Goal: Task Accomplishment & Management: Manage account settings

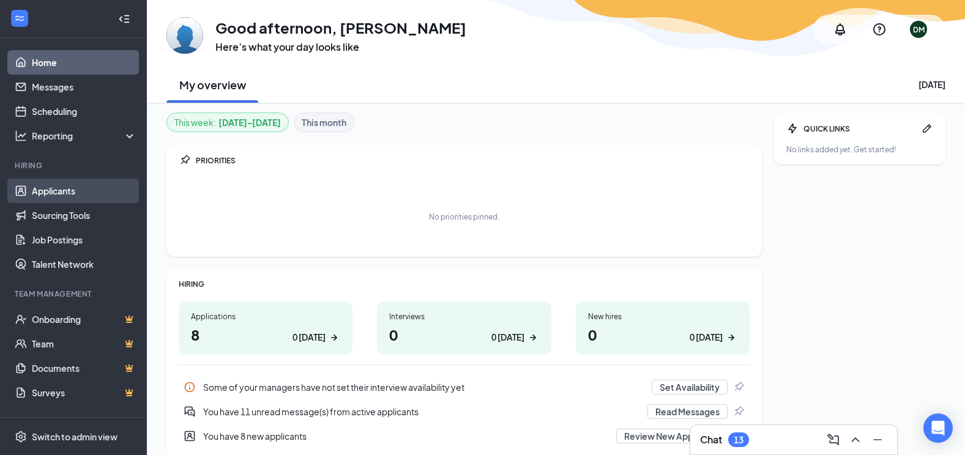
click at [54, 194] on link "Applicants" at bounding box center [84, 191] width 105 height 24
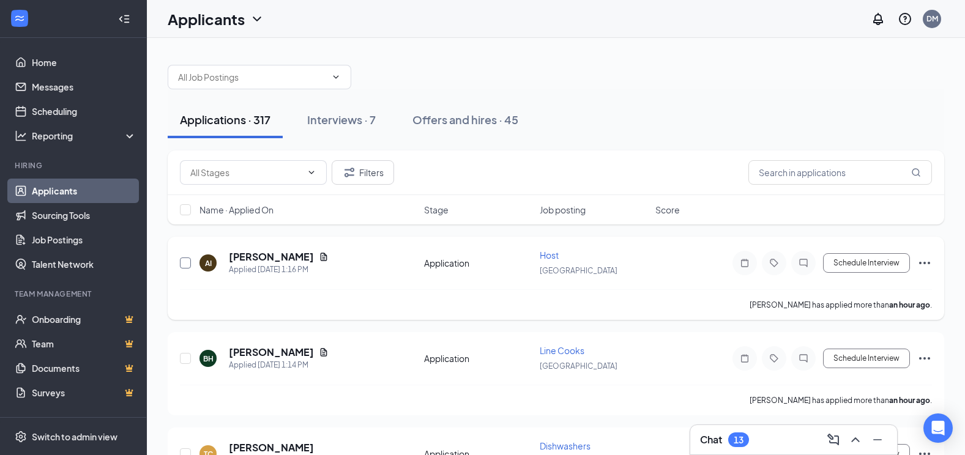
click at [186, 264] on input "checkbox" at bounding box center [185, 263] width 11 height 11
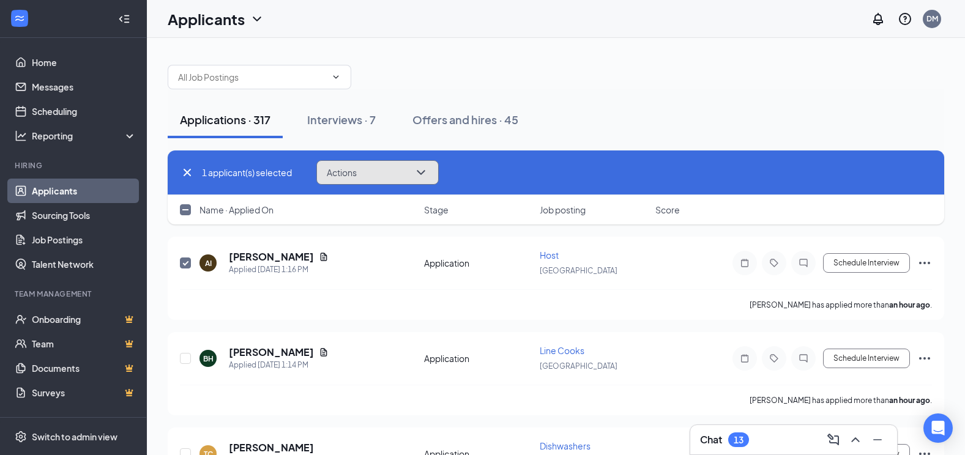
click at [436, 177] on button "Actions" at bounding box center [377, 172] width 122 height 24
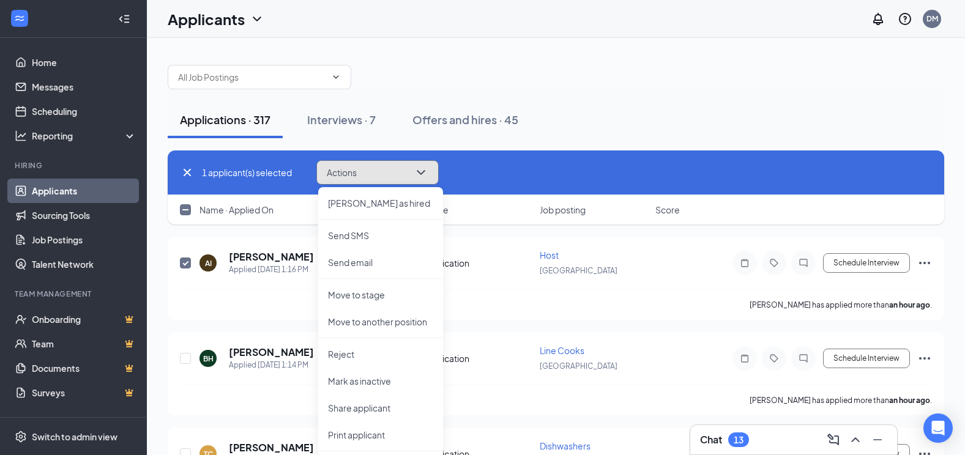
click at [420, 171] on icon "ChevronDown" at bounding box center [421, 172] width 8 height 5
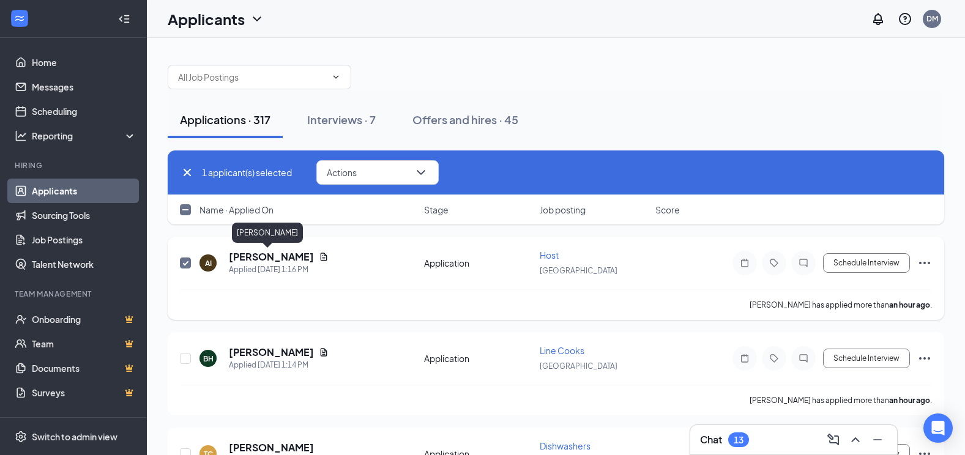
click at [256, 258] on h5 "[PERSON_NAME]" at bounding box center [271, 256] width 85 height 13
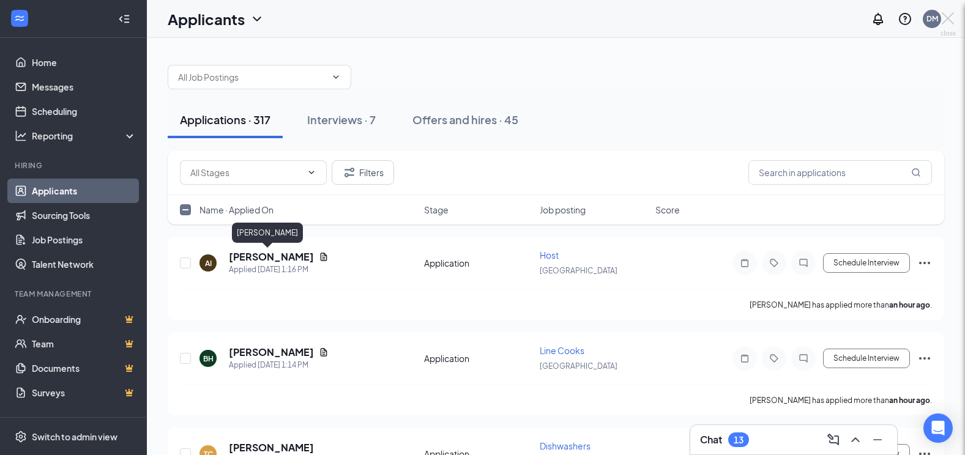
checkbox input "false"
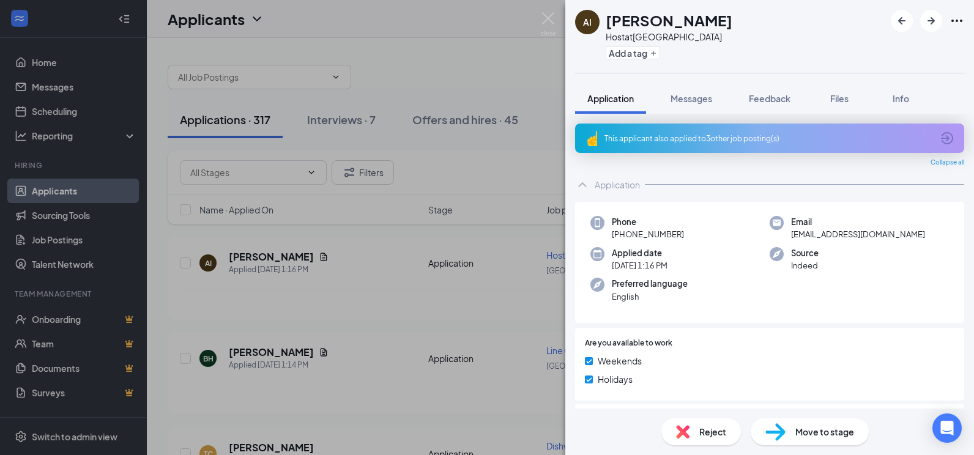
click at [804, 439] on div "Move to stage" at bounding box center [810, 431] width 118 height 27
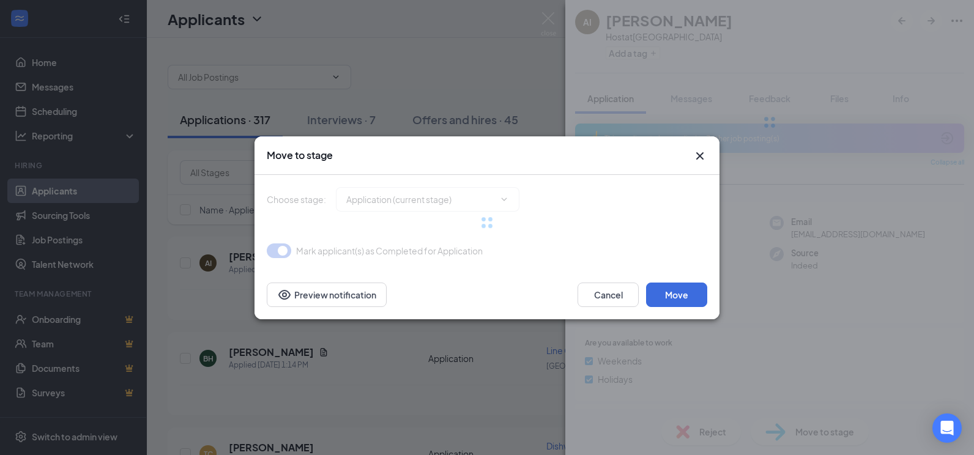
type input "Onsite Interview (next stage)"
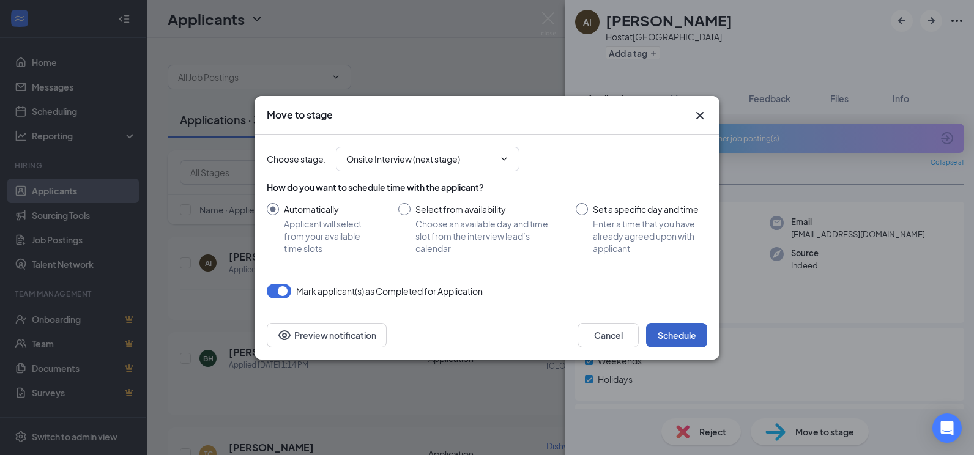
click at [667, 338] on button "Schedule" at bounding box center [676, 335] width 61 height 24
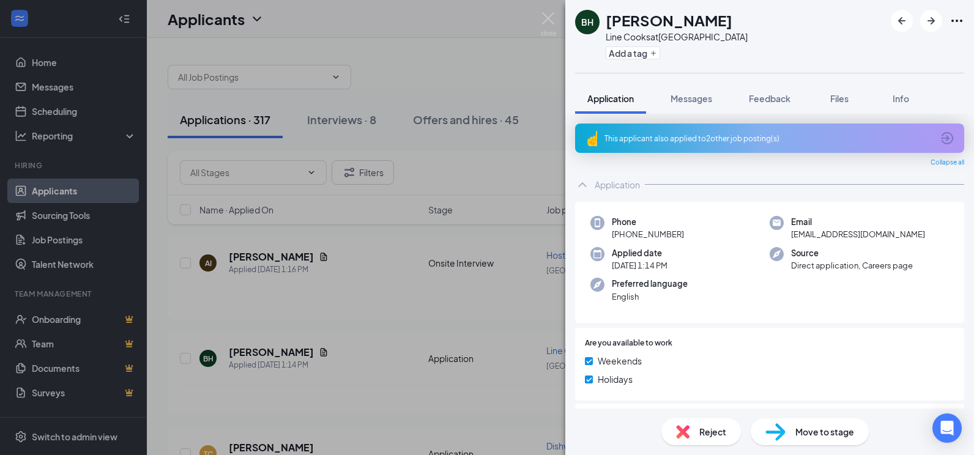
click at [483, 65] on div "BH [PERSON_NAME] Line Cooks at [GEOGRAPHIC_DATA] Add a tag Application Messages…" at bounding box center [487, 227] width 974 height 455
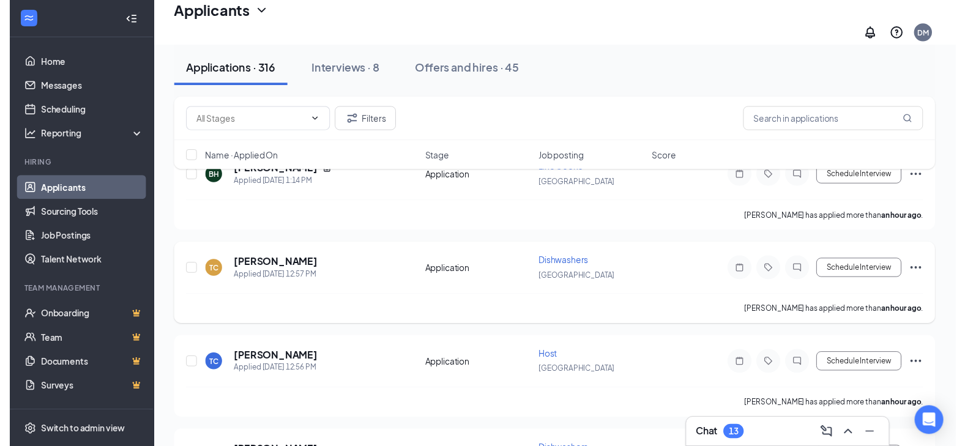
scroll to position [122, 0]
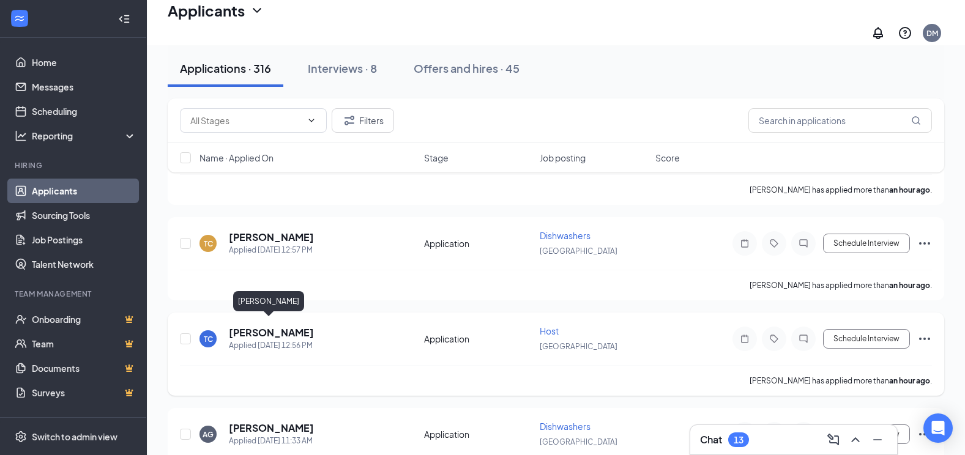
click at [265, 331] on h5 "[PERSON_NAME]" at bounding box center [271, 332] width 85 height 13
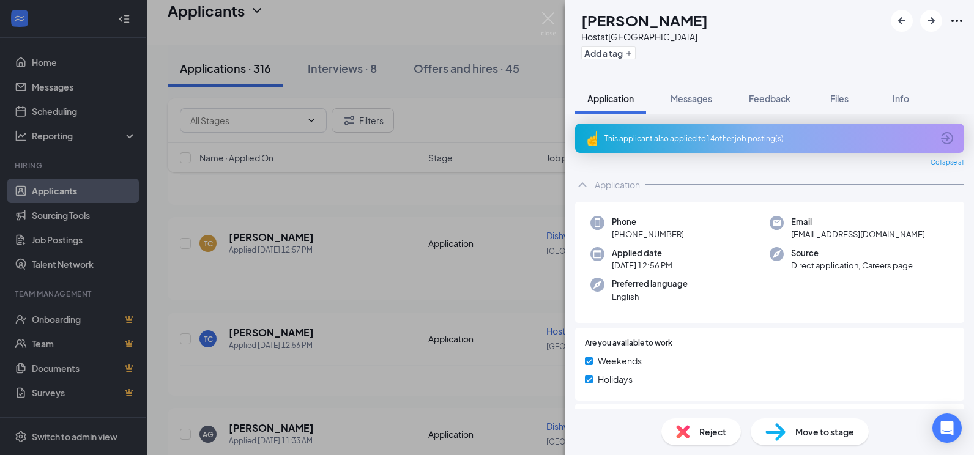
click at [805, 436] on span "Move to stage" at bounding box center [824, 431] width 59 height 13
type input "Onsite Interview (next stage)"
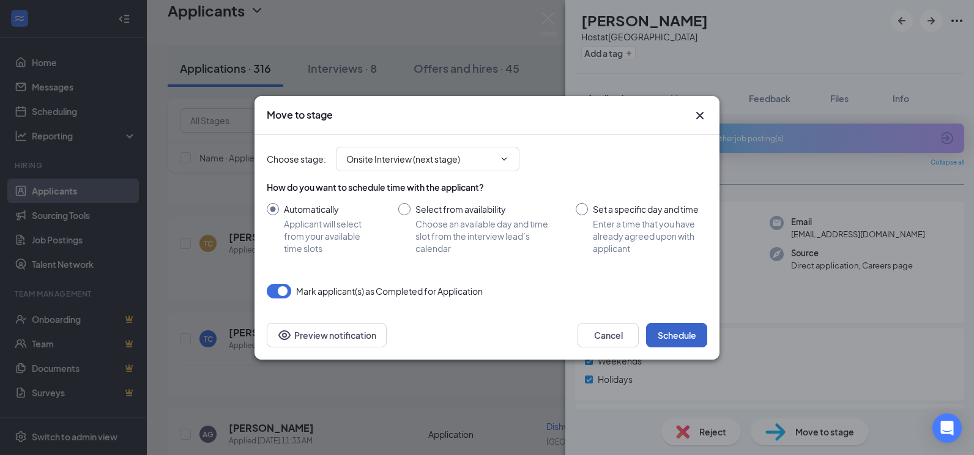
click at [684, 338] on button "Schedule" at bounding box center [676, 335] width 61 height 24
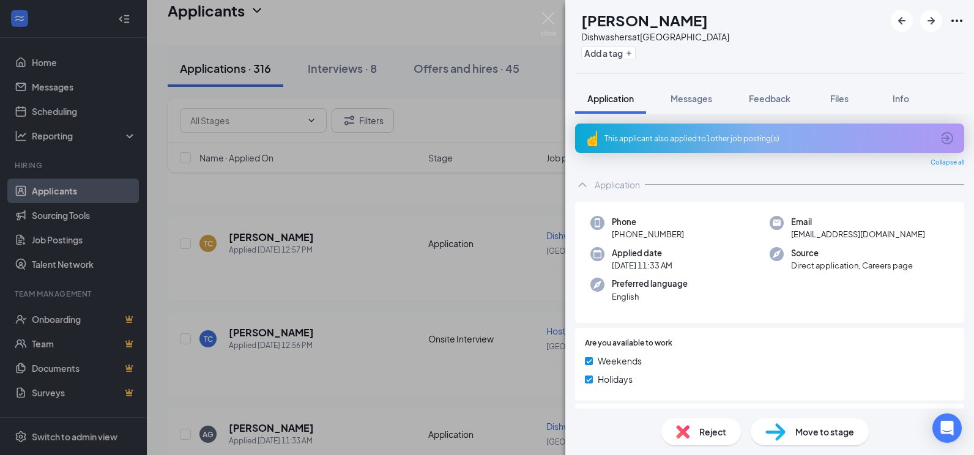
click at [562, 20] on div "AG [PERSON_NAME] Dishwashers at [GEOGRAPHIC_DATA] Add a tag Application Message…" at bounding box center [487, 227] width 974 height 455
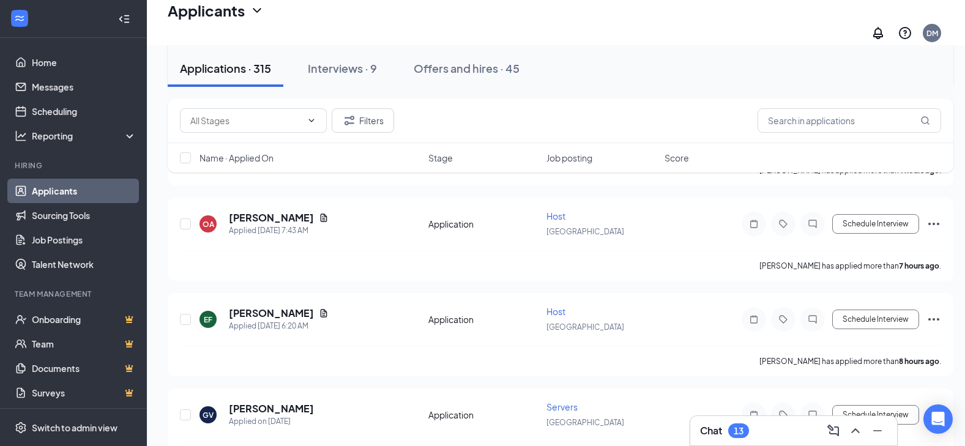
scroll to position [489, 0]
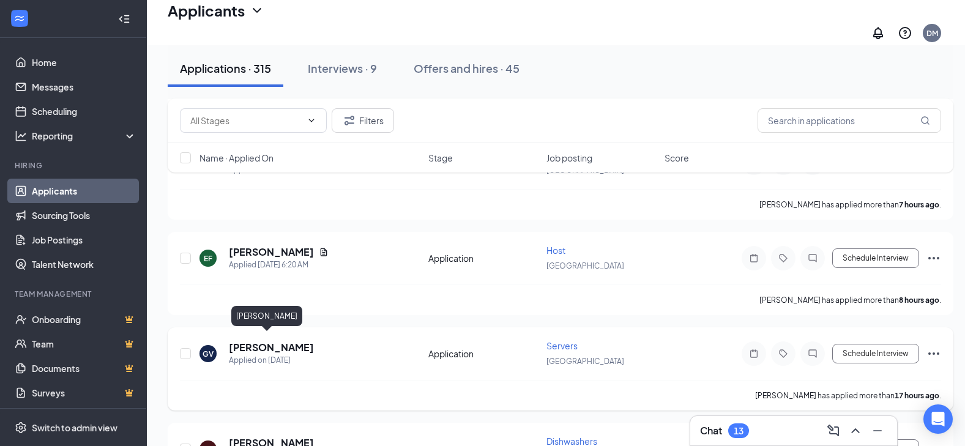
click at [265, 344] on h5 "[PERSON_NAME]" at bounding box center [271, 347] width 85 height 13
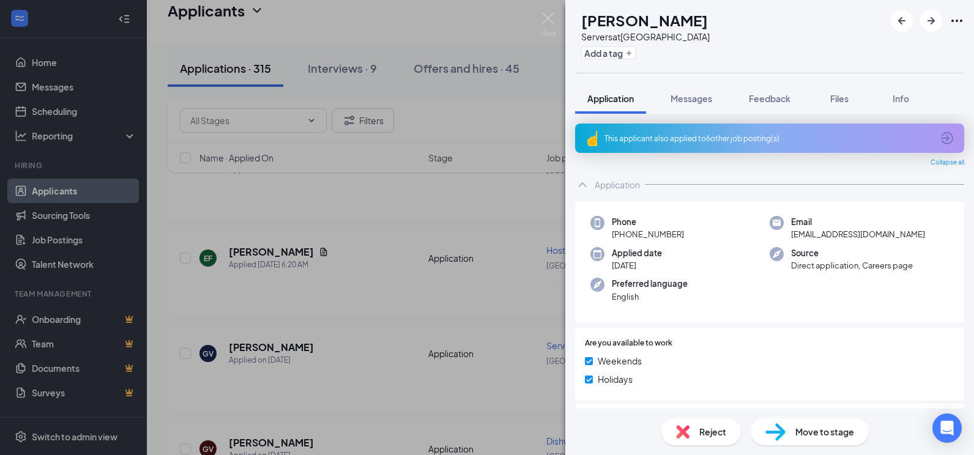
click at [814, 428] on span "Move to stage" at bounding box center [824, 431] width 59 height 13
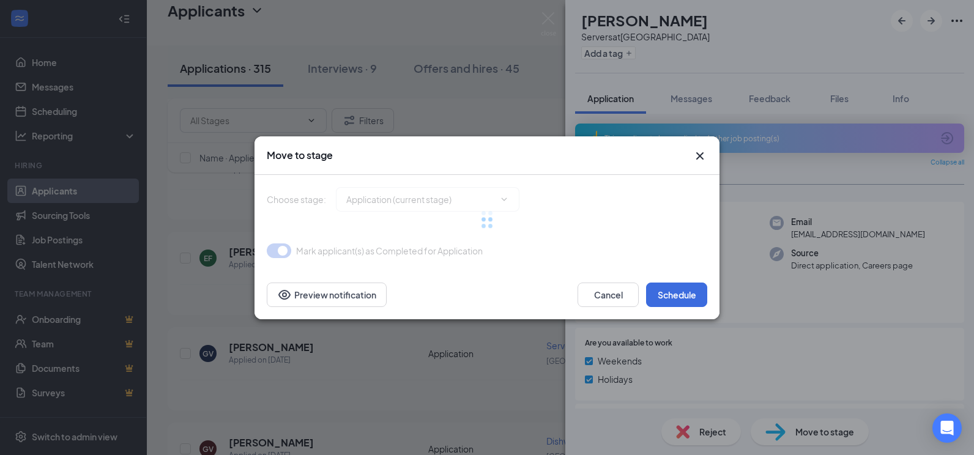
type input "Onsite Interview (next stage)"
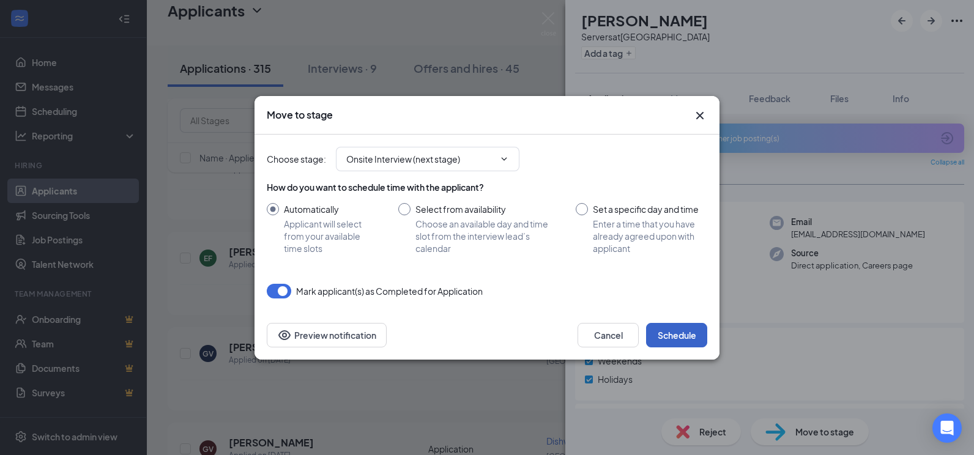
click at [679, 338] on button "Schedule" at bounding box center [676, 335] width 61 height 24
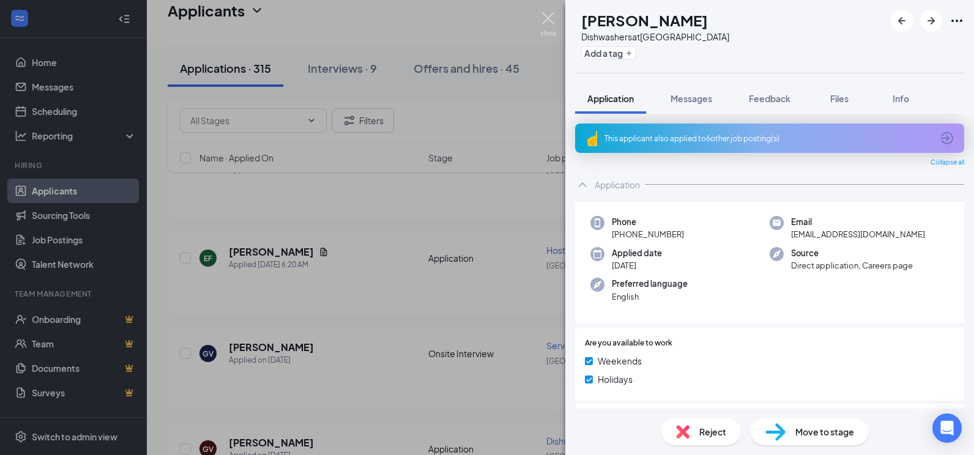
click at [546, 22] on img at bounding box center [548, 24] width 15 height 24
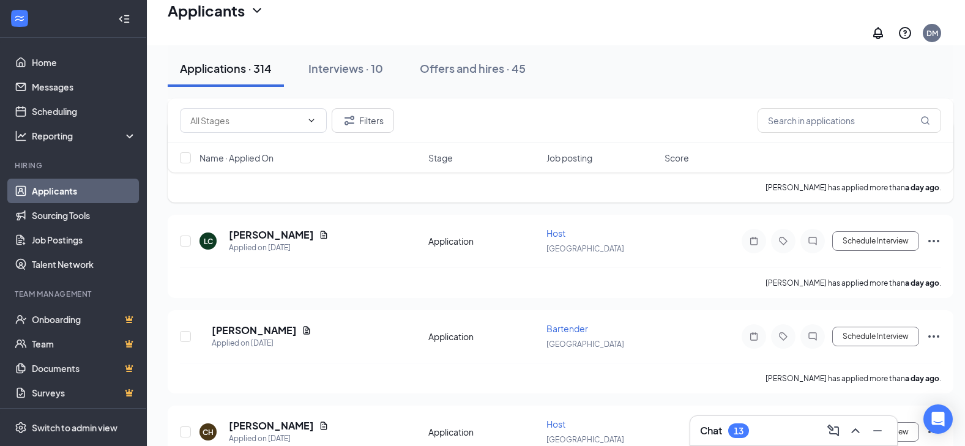
scroll to position [1101, 0]
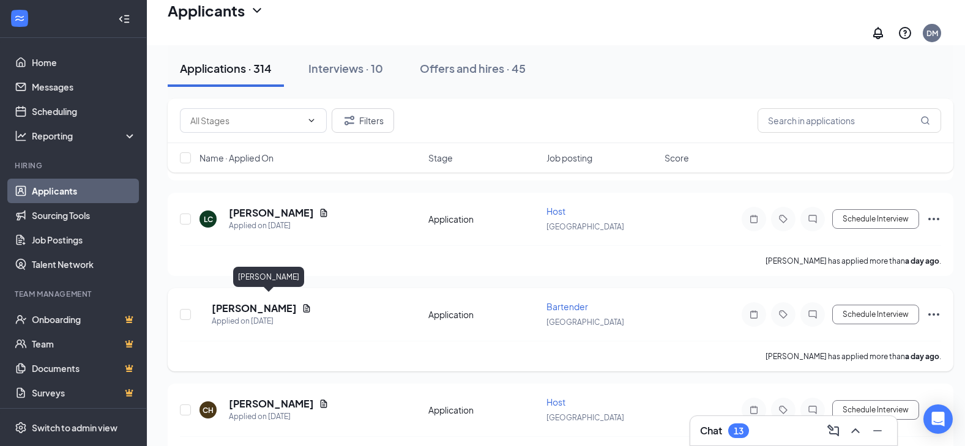
click at [272, 302] on h5 "[PERSON_NAME]" at bounding box center [254, 308] width 85 height 13
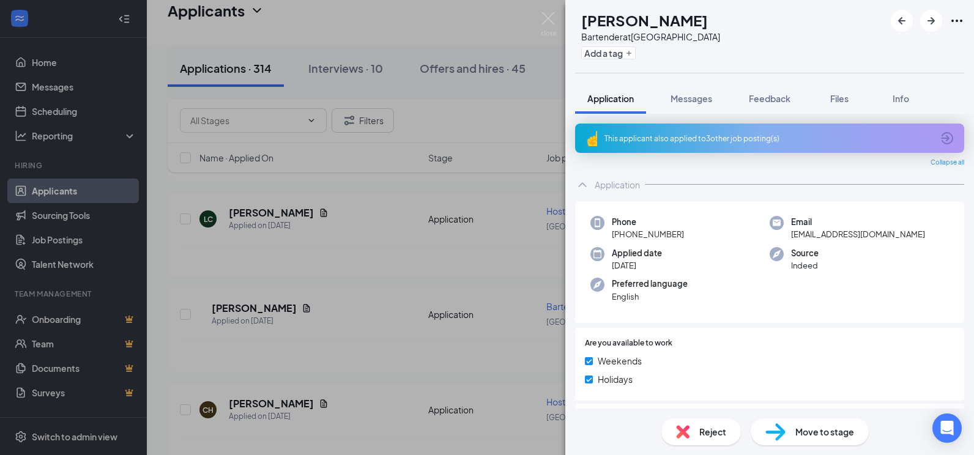
click at [821, 434] on span "Move to stage" at bounding box center [824, 431] width 59 height 13
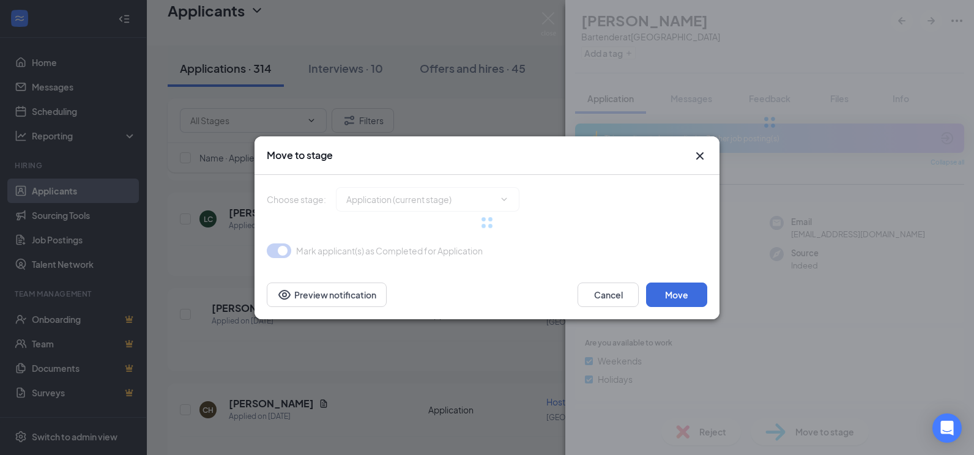
type input "Onsite Interview (next stage)"
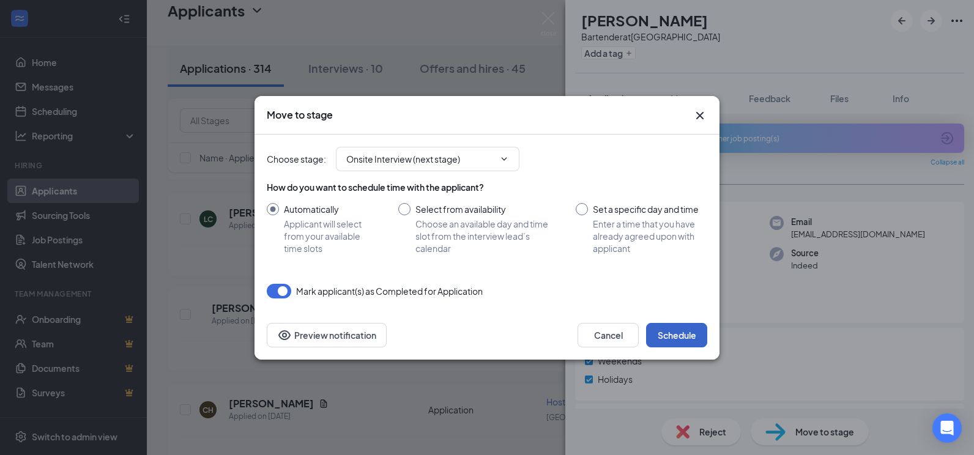
click at [673, 337] on button "Schedule" at bounding box center [676, 335] width 61 height 24
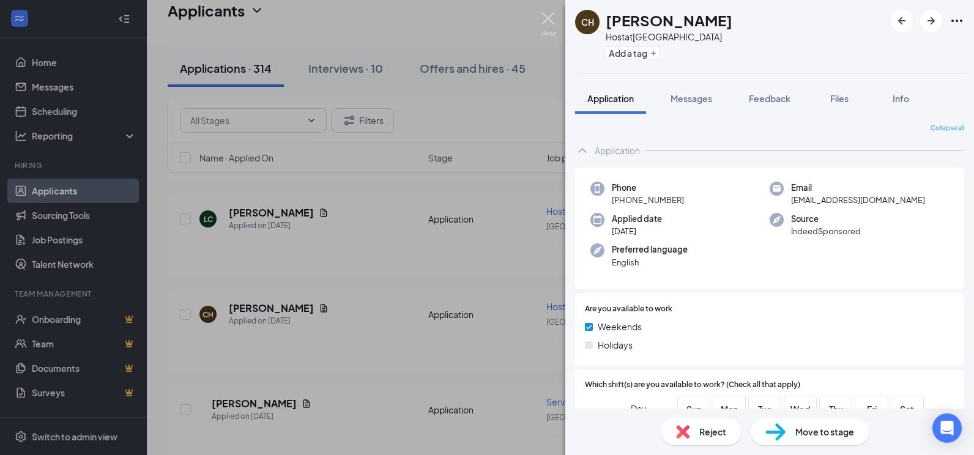
click at [542, 18] on img at bounding box center [548, 24] width 15 height 24
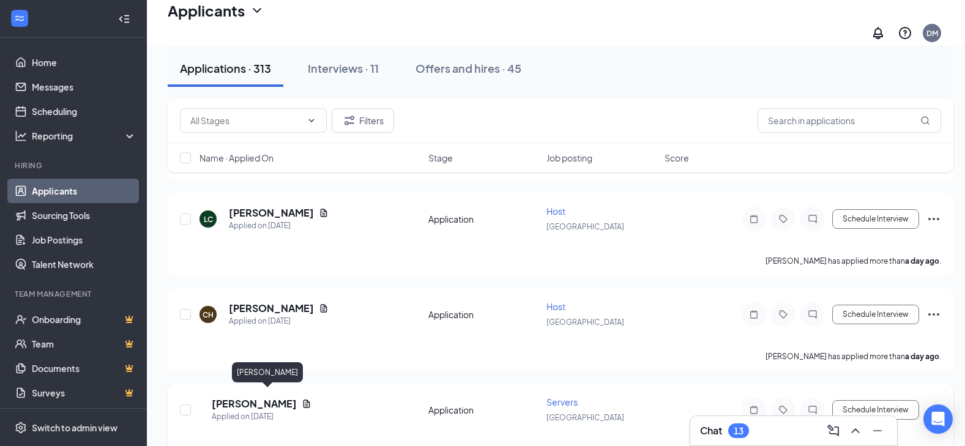
click at [269, 402] on h5 "[PERSON_NAME]" at bounding box center [254, 403] width 85 height 13
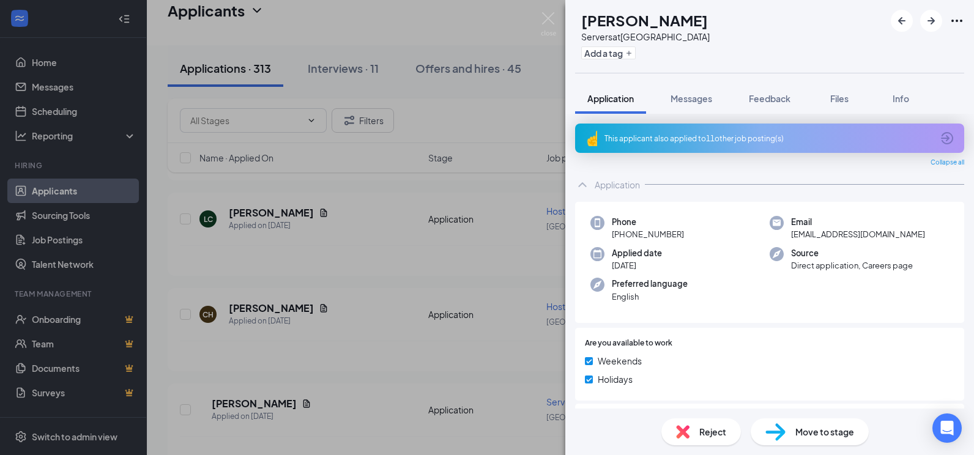
click at [798, 441] on div "Move to stage" at bounding box center [810, 431] width 118 height 27
type input "Onsite Interview (next stage)"
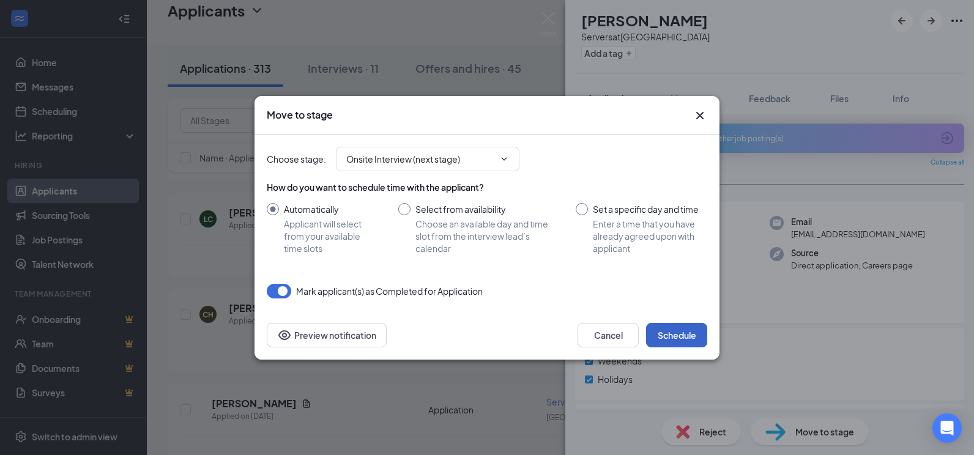
click at [682, 341] on button "Schedule" at bounding box center [676, 335] width 61 height 24
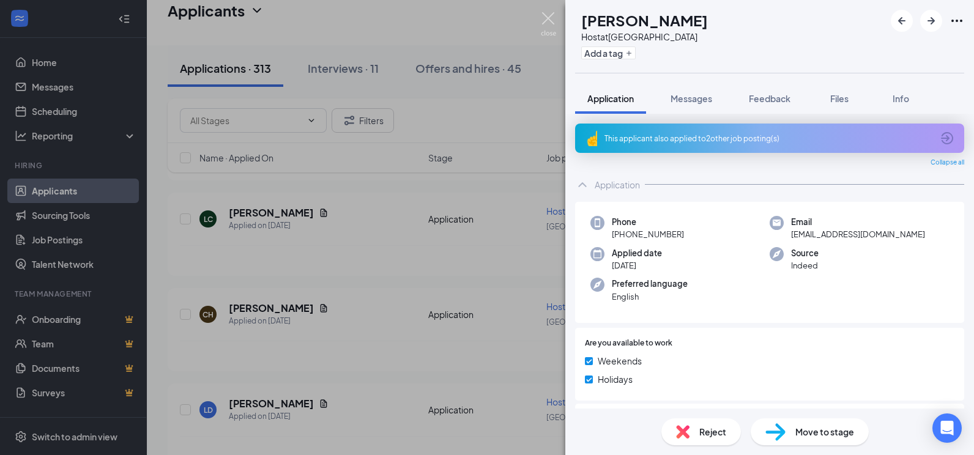
click at [548, 19] on img at bounding box center [548, 24] width 15 height 24
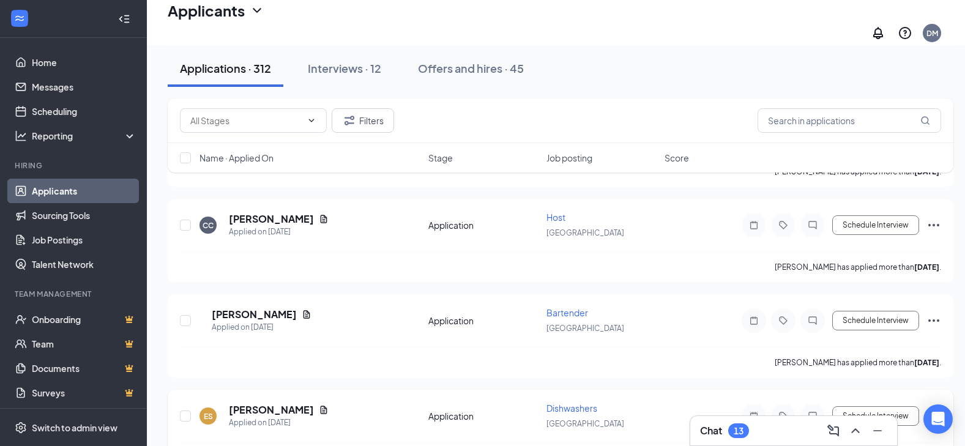
scroll to position [3304, 0]
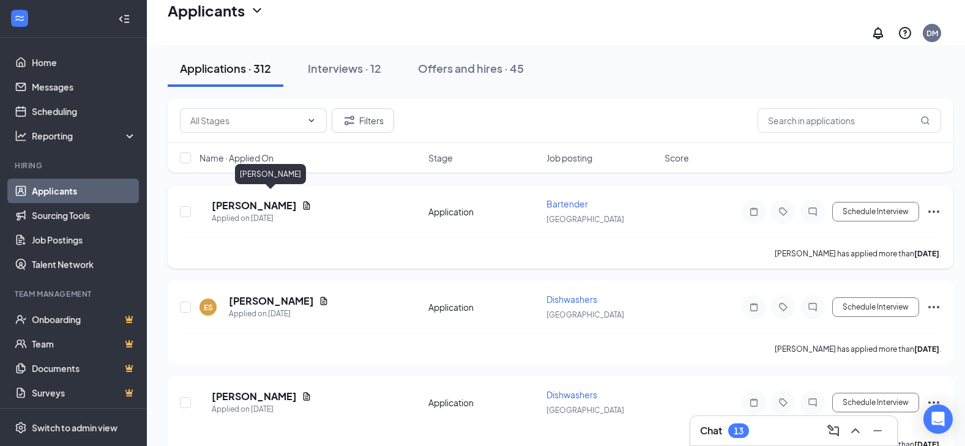
click at [295, 199] on h5 "[PERSON_NAME]" at bounding box center [254, 205] width 85 height 13
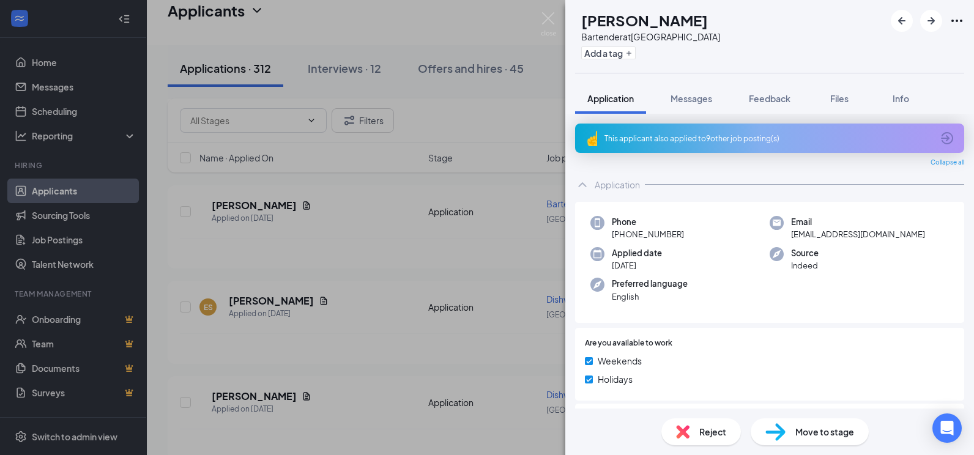
click at [828, 433] on span "Move to stage" at bounding box center [824, 431] width 59 height 13
type input "Onsite Interview (next stage)"
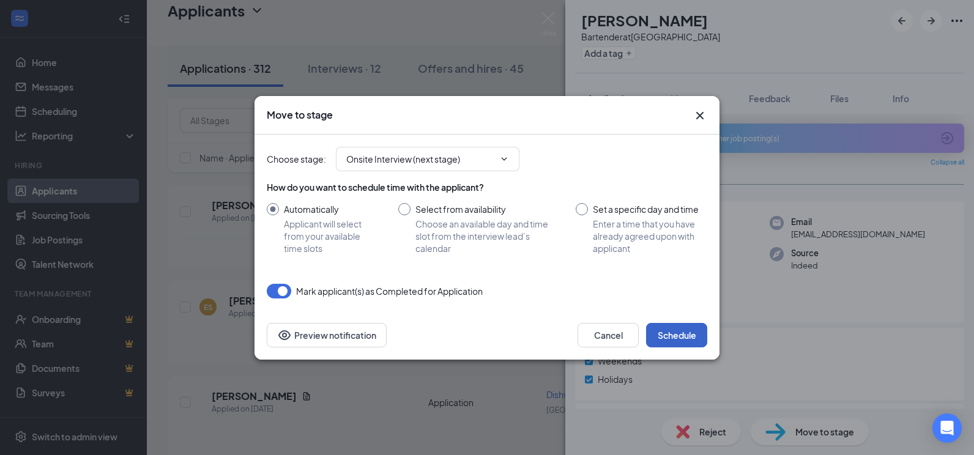
click at [676, 330] on button "Schedule" at bounding box center [676, 335] width 61 height 24
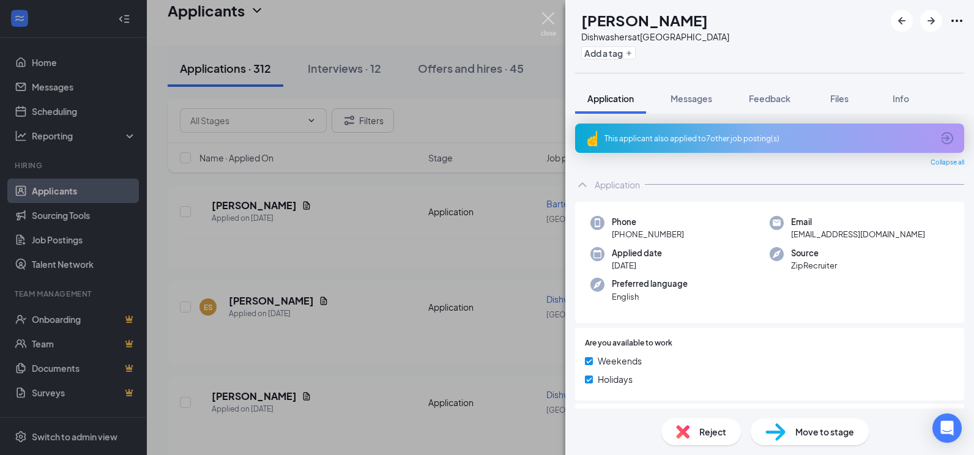
click at [551, 20] on img at bounding box center [548, 24] width 15 height 24
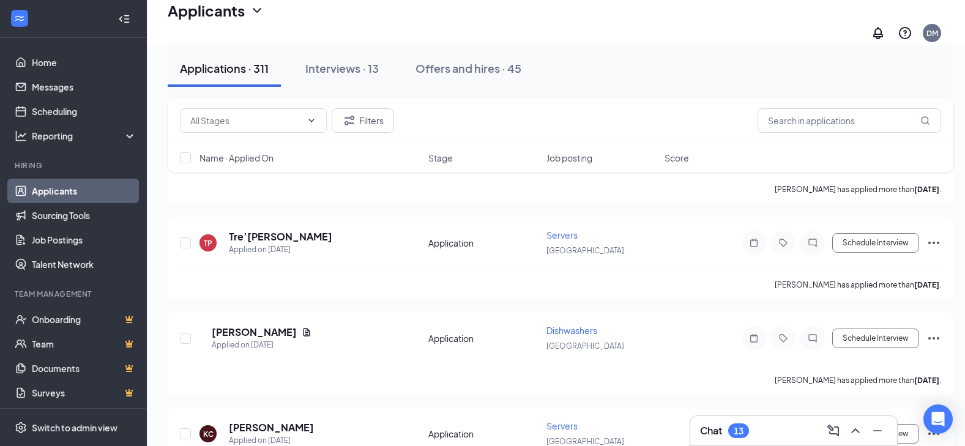
scroll to position [4650, 0]
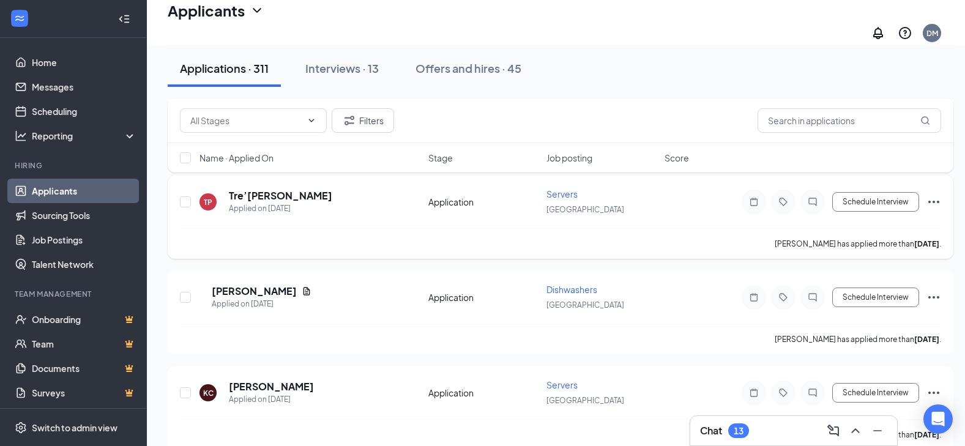
click at [554, 189] on span "Servers" at bounding box center [561, 193] width 31 height 11
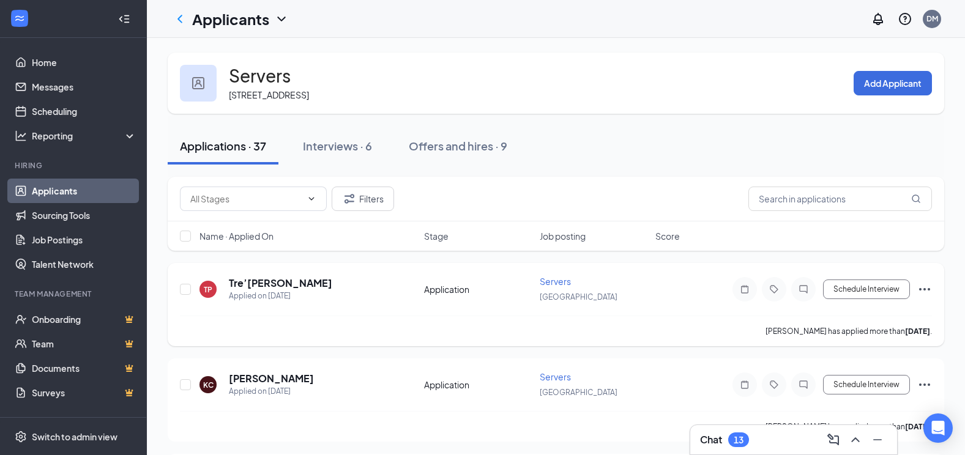
click at [563, 281] on span "Servers" at bounding box center [555, 281] width 31 height 11
click at [295, 289] on h5 "Tre’[PERSON_NAME]" at bounding box center [280, 283] width 103 height 13
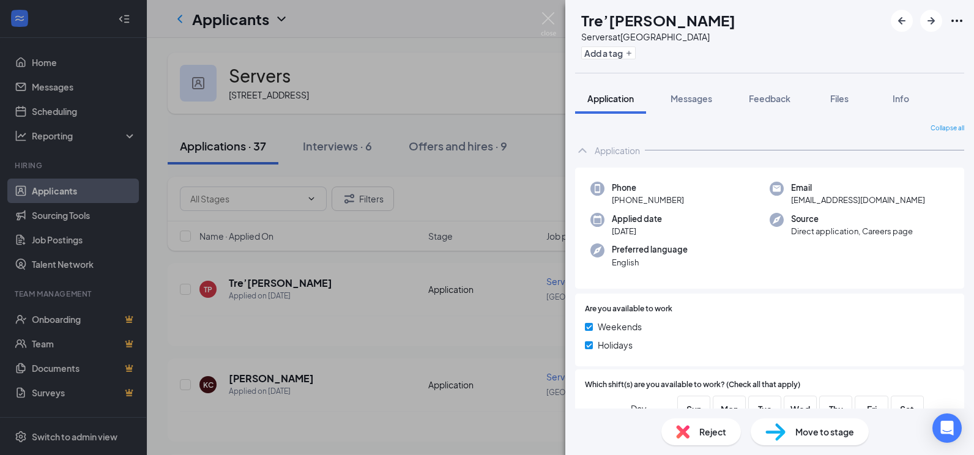
click at [818, 433] on span "Move to stage" at bounding box center [824, 431] width 59 height 13
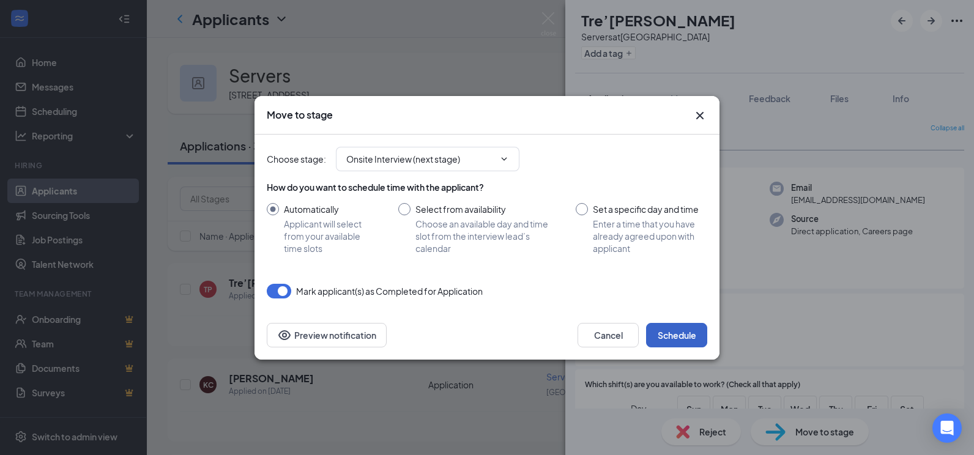
click at [678, 344] on button "Schedule" at bounding box center [676, 335] width 61 height 24
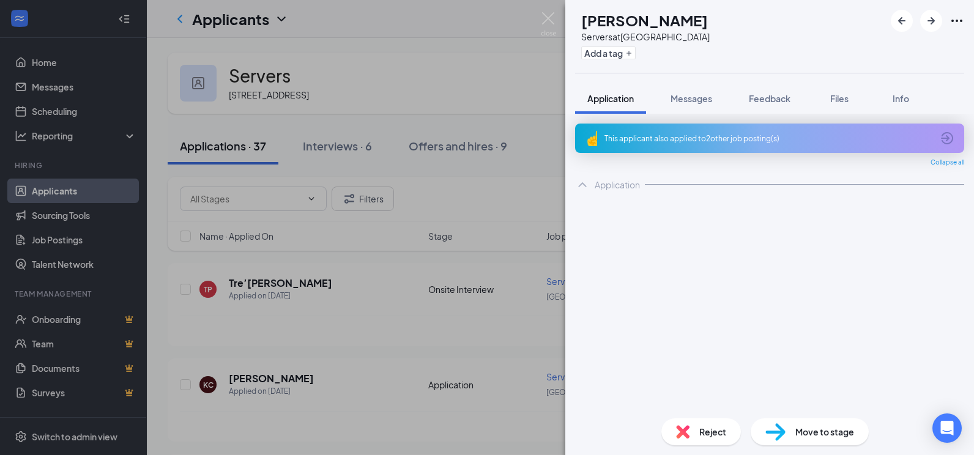
click at [440, 336] on div "KC [PERSON_NAME] Servers at [GEOGRAPHIC_DATA] Add a tag Application Messages Fe…" at bounding box center [487, 227] width 974 height 455
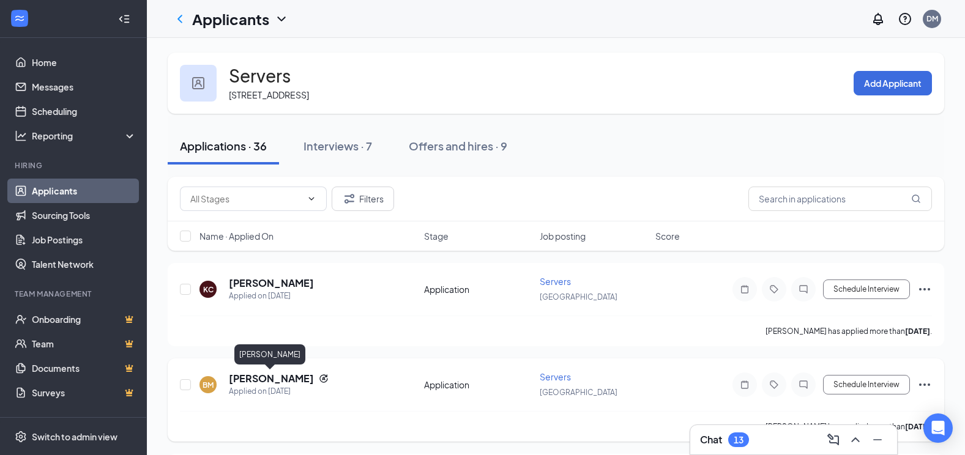
click at [261, 384] on h5 "[PERSON_NAME]" at bounding box center [271, 378] width 85 height 13
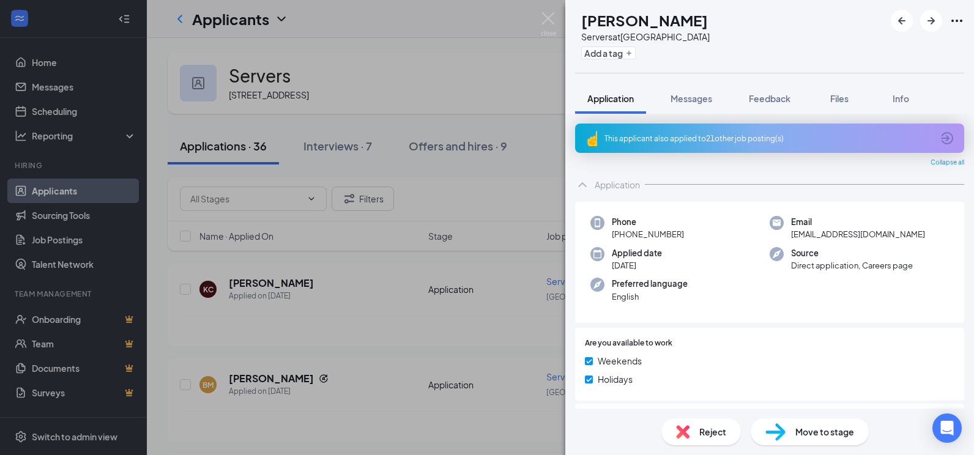
click at [811, 430] on span "Move to stage" at bounding box center [824, 431] width 59 height 13
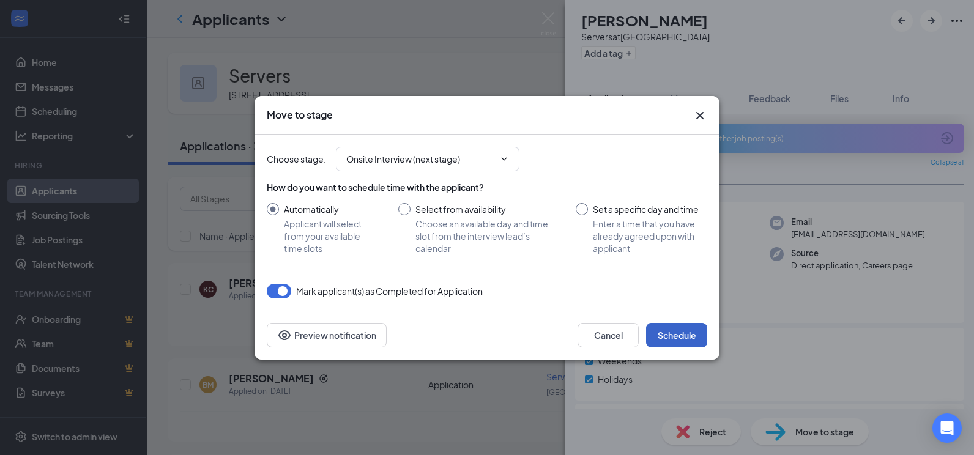
click at [678, 335] on button "Schedule" at bounding box center [676, 335] width 61 height 24
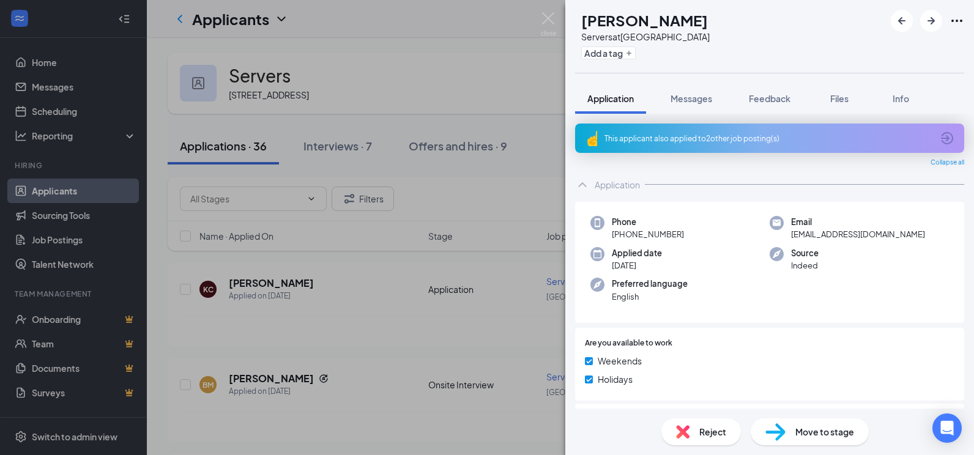
click at [388, 347] on div "LS [PERSON_NAME] Servers at [GEOGRAPHIC_DATA] Add a tag Application Messages Fe…" at bounding box center [487, 227] width 974 height 455
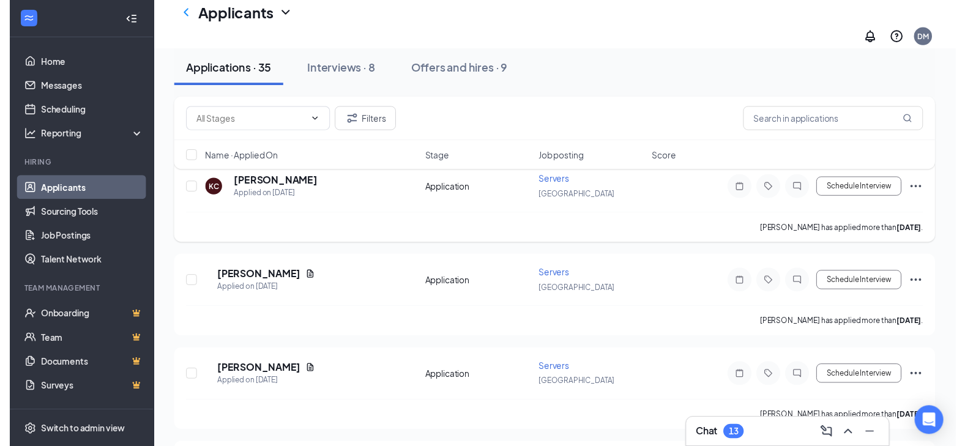
scroll to position [122, 0]
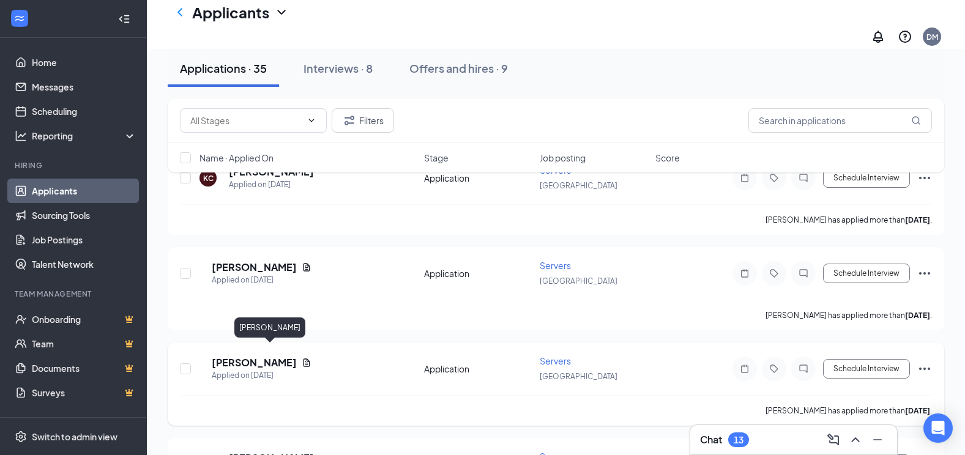
click at [241, 357] on h5 "[PERSON_NAME]" at bounding box center [254, 362] width 85 height 13
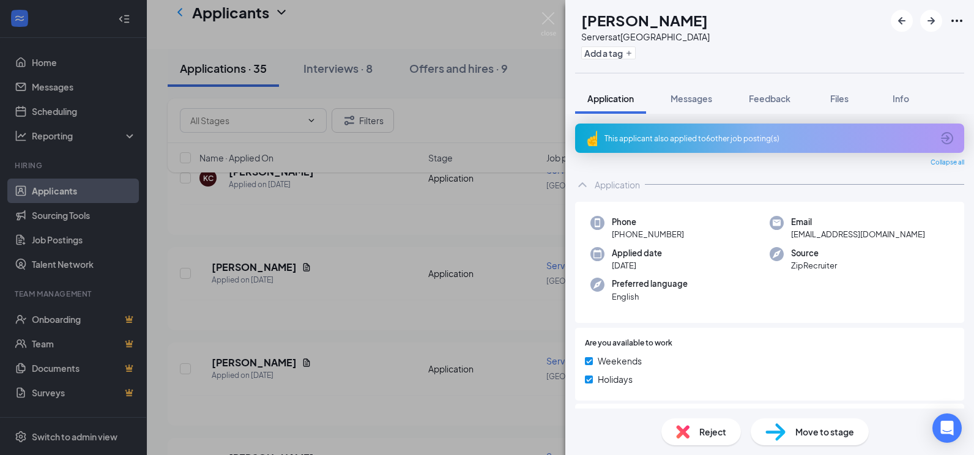
click at [843, 433] on span "Move to stage" at bounding box center [824, 431] width 59 height 13
type input "Onsite Interview (next stage)"
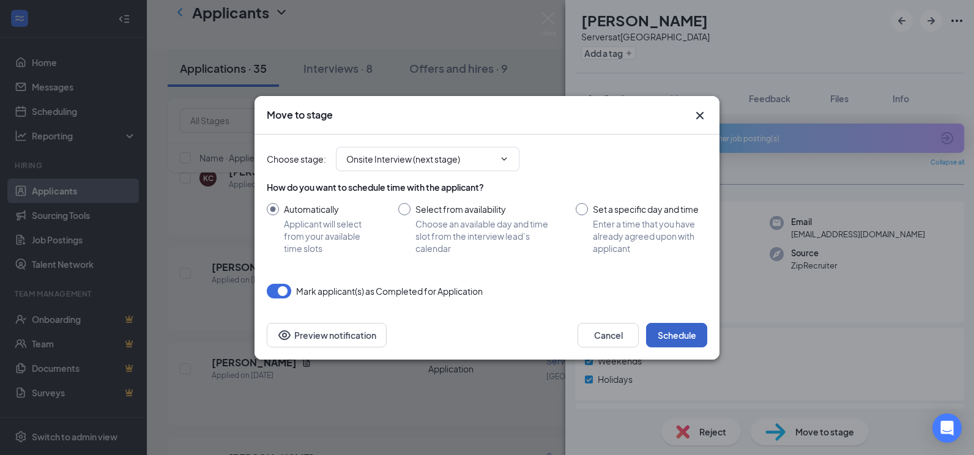
click at [664, 335] on button "Schedule" at bounding box center [676, 335] width 61 height 24
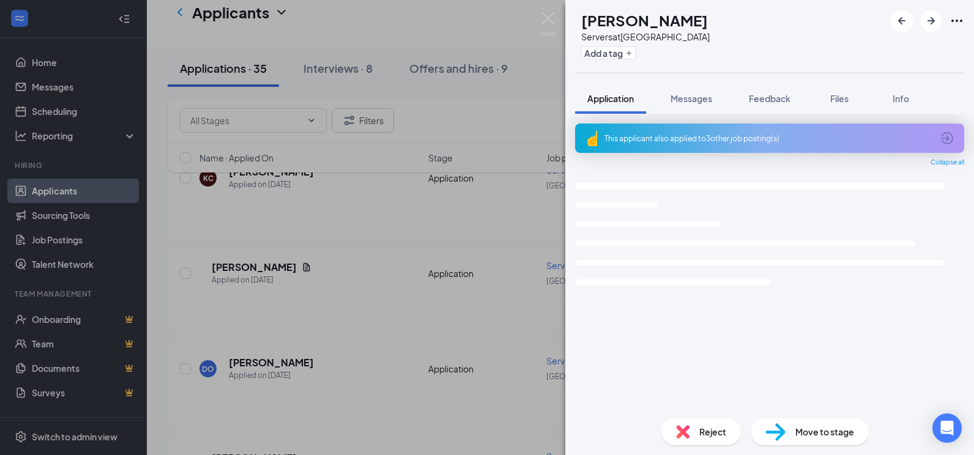
click at [444, 385] on div "DO Durkeia [PERSON_NAME] Servers at [GEOGRAPHIC_DATA] Add a tag Application Mes…" at bounding box center [487, 227] width 974 height 455
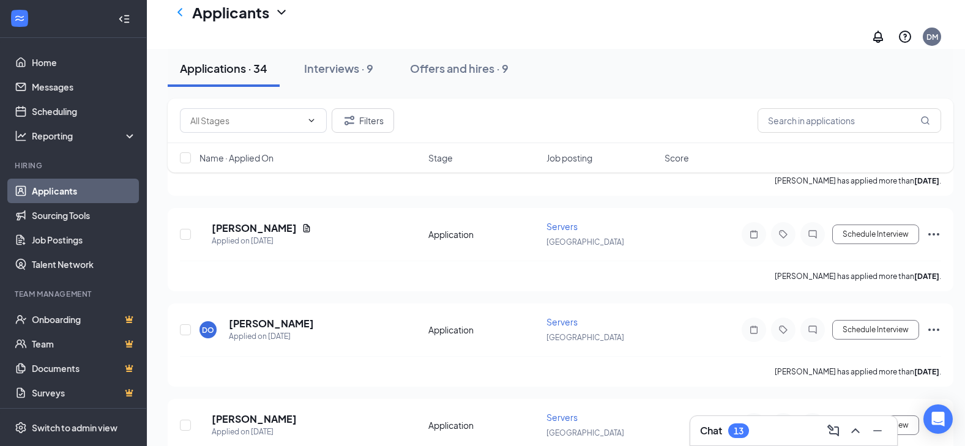
scroll to position [245, 0]
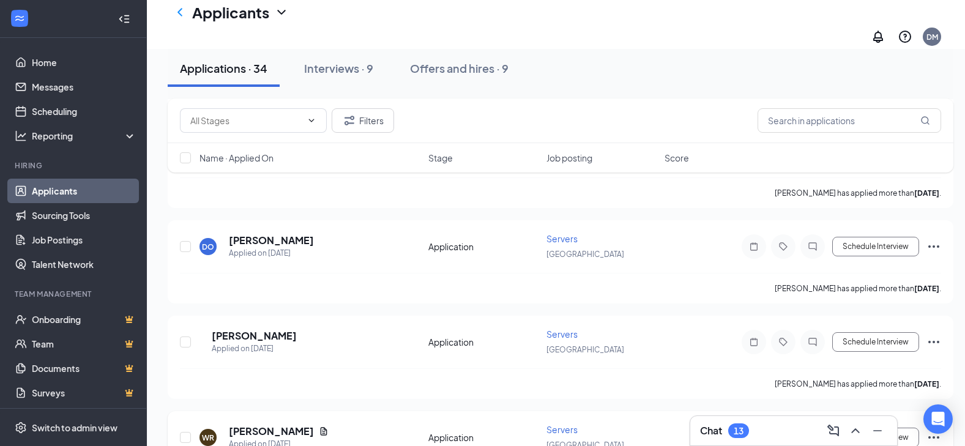
click at [573, 424] on span "Servers" at bounding box center [561, 429] width 31 height 11
click at [263, 425] on h5 "[PERSON_NAME]" at bounding box center [271, 431] width 85 height 13
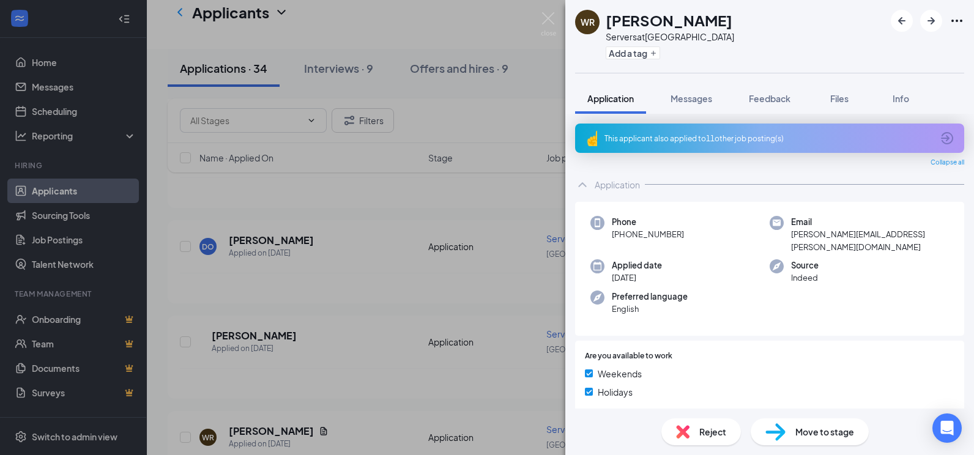
click at [817, 427] on span "Move to stage" at bounding box center [824, 431] width 59 height 13
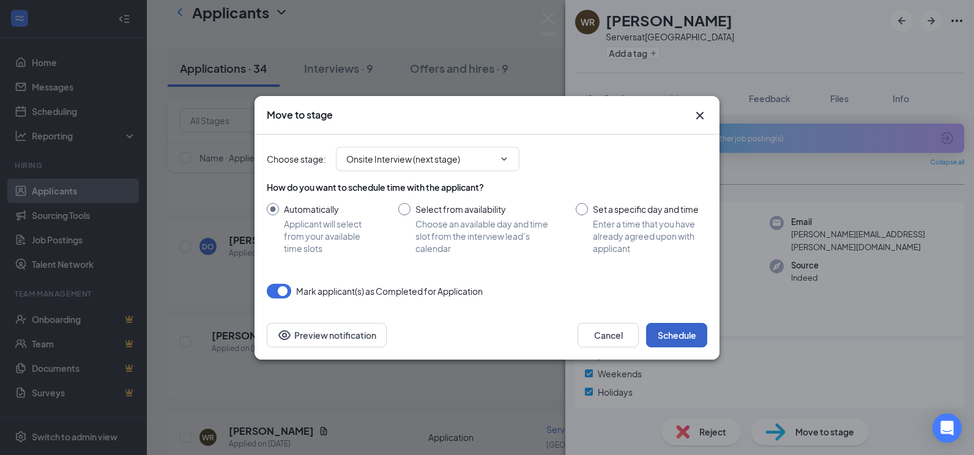
click at [658, 330] on button "Schedule" at bounding box center [676, 335] width 61 height 24
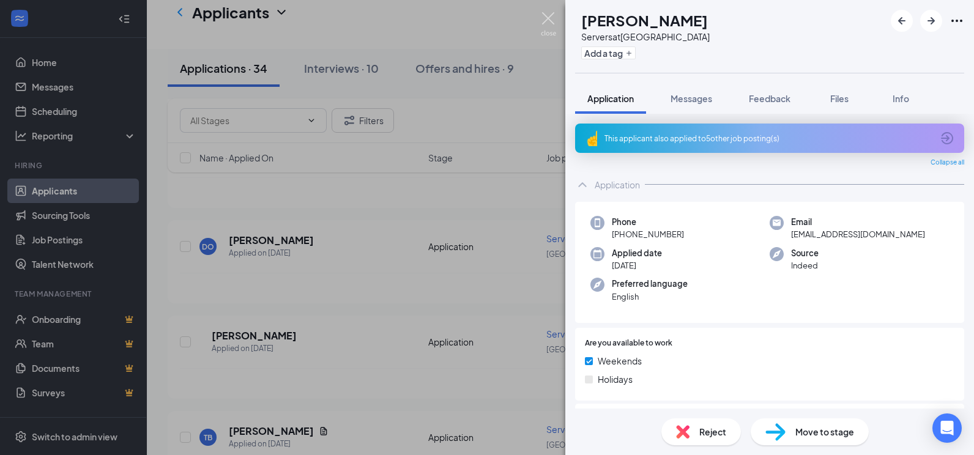
click at [543, 20] on img at bounding box center [548, 24] width 15 height 24
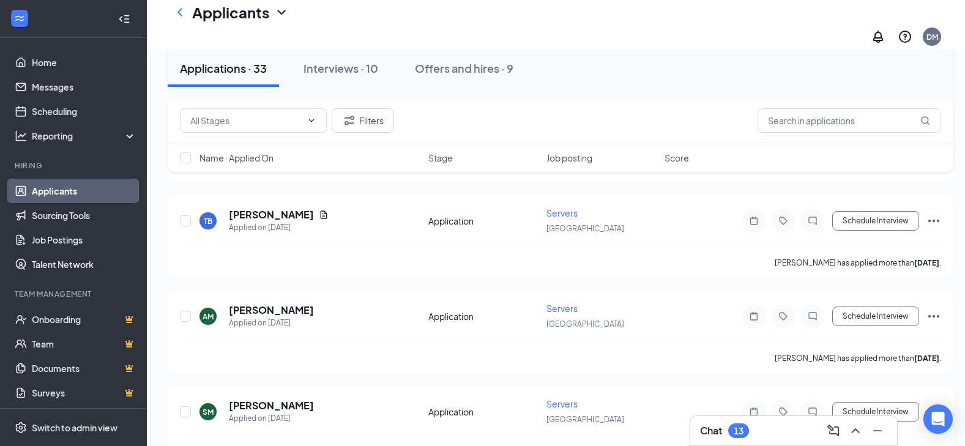
scroll to position [489, 0]
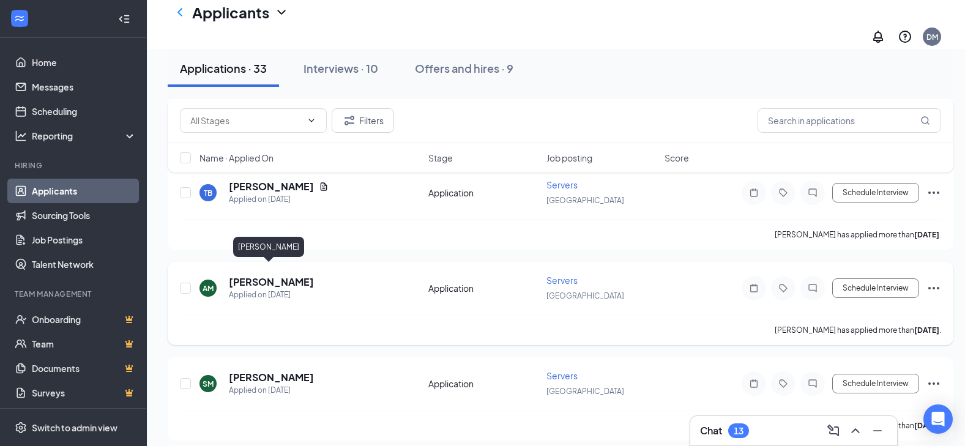
click at [271, 275] on h5 "[PERSON_NAME]" at bounding box center [271, 281] width 85 height 13
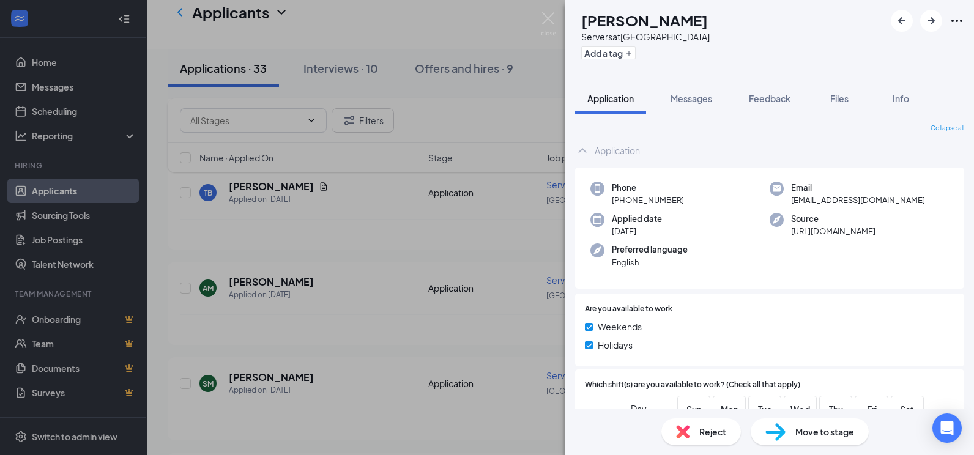
click at [850, 435] on span "Move to stage" at bounding box center [824, 431] width 59 height 13
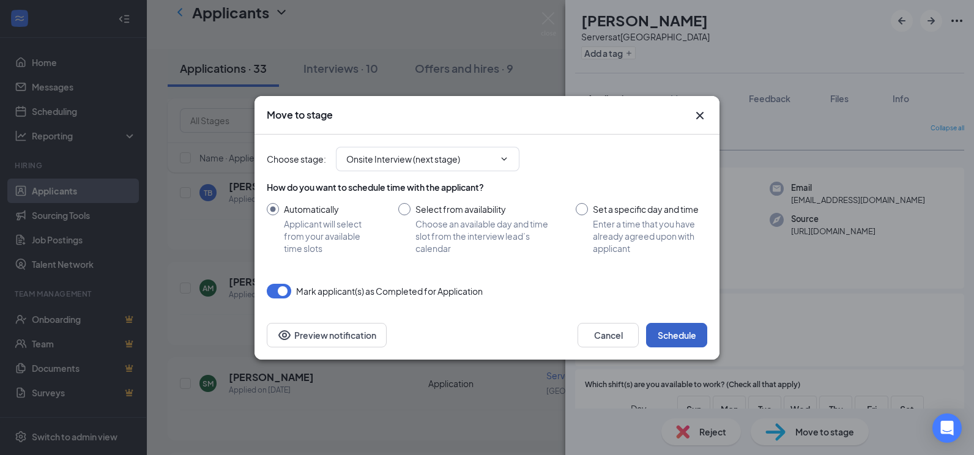
click at [682, 337] on button "Schedule" at bounding box center [676, 335] width 61 height 24
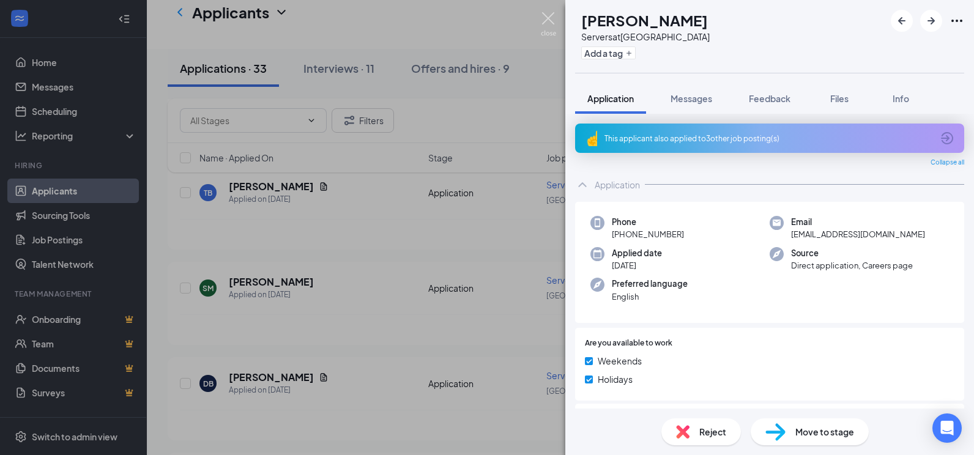
click at [551, 21] on img at bounding box center [548, 24] width 15 height 24
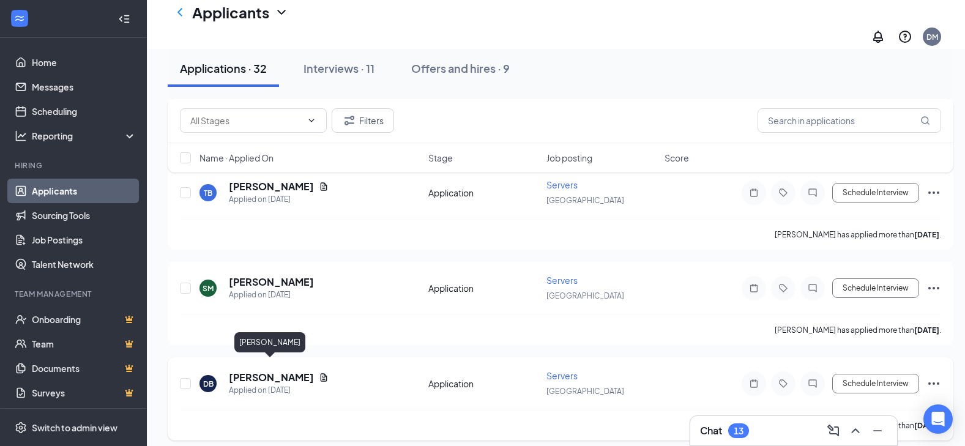
click at [266, 371] on h5 "[PERSON_NAME]" at bounding box center [271, 377] width 85 height 13
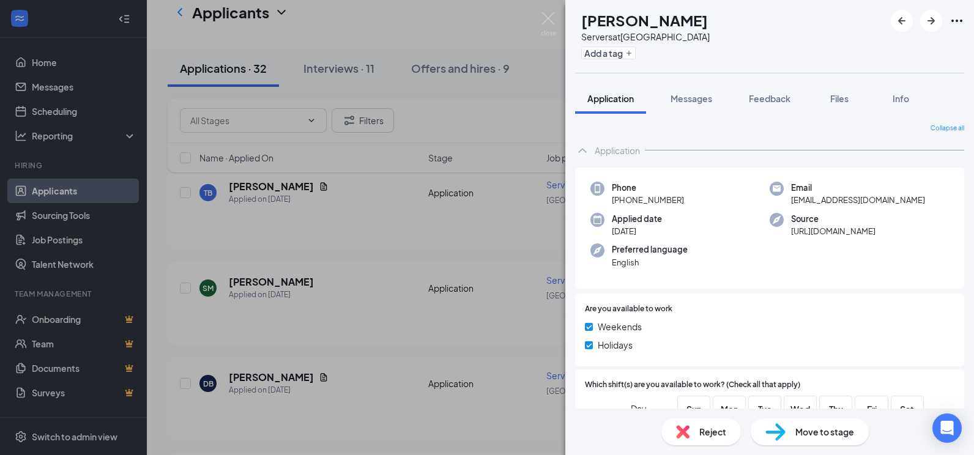
click at [838, 430] on span "Move to stage" at bounding box center [824, 431] width 59 height 13
type input "Onsite Interview (next stage)"
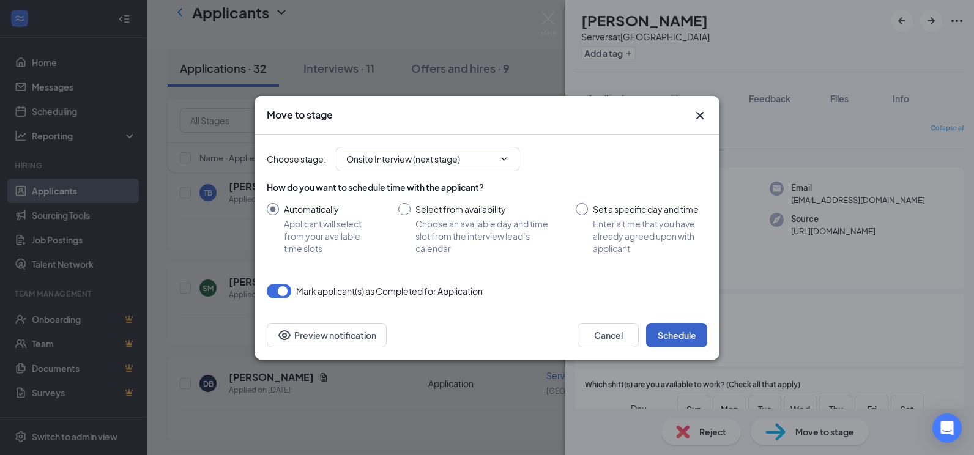
click at [693, 335] on button "Schedule" at bounding box center [676, 335] width 61 height 24
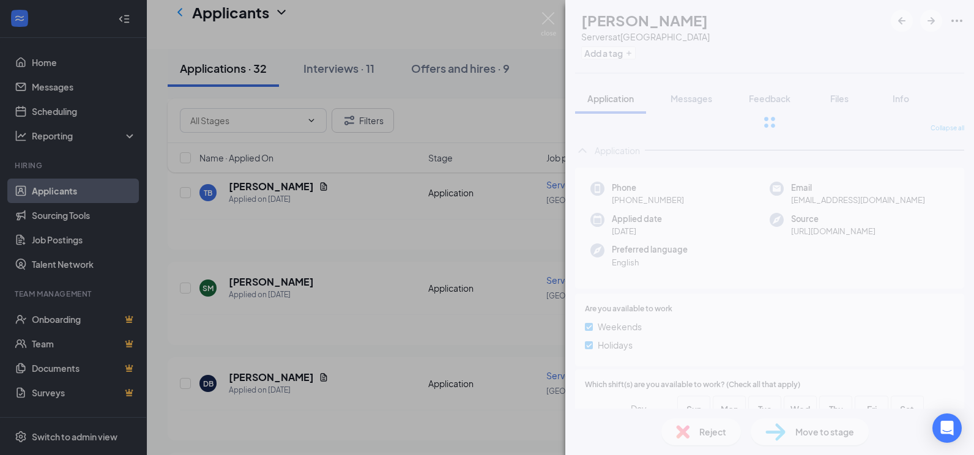
click at [386, 289] on div "DB [PERSON_NAME] Servers at [GEOGRAPHIC_DATA] Add a tag Application Messages Fe…" at bounding box center [487, 227] width 974 height 455
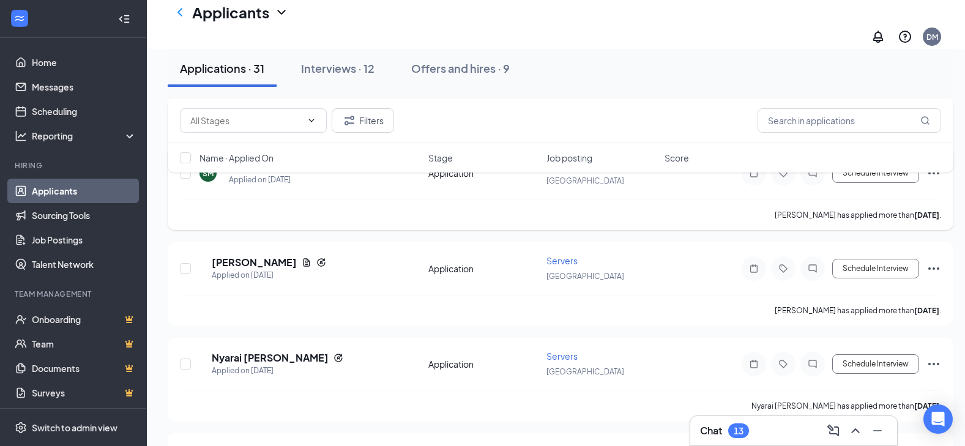
scroll to position [673, 0]
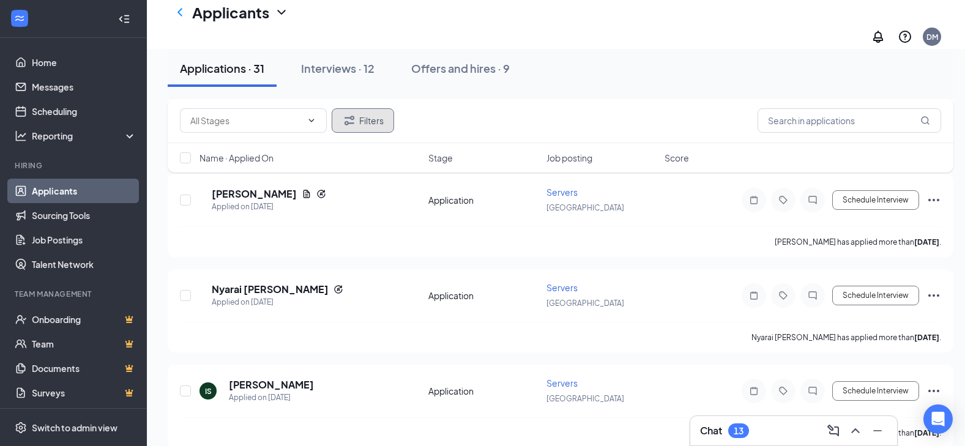
click at [381, 123] on button "Filters" at bounding box center [363, 120] width 62 height 24
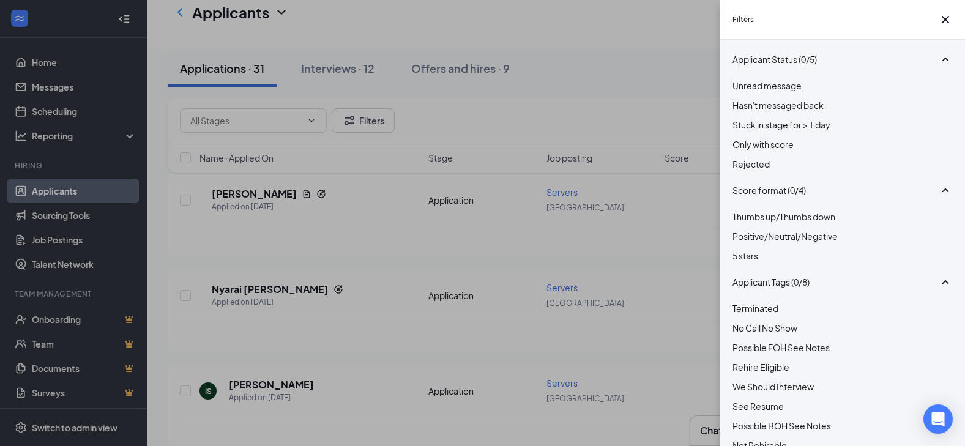
click at [593, 205] on div "Filters Applicant Status (0/5) Unread message Hasn't messaged back Stuck in sta…" at bounding box center [482, 223] width 965 height 446
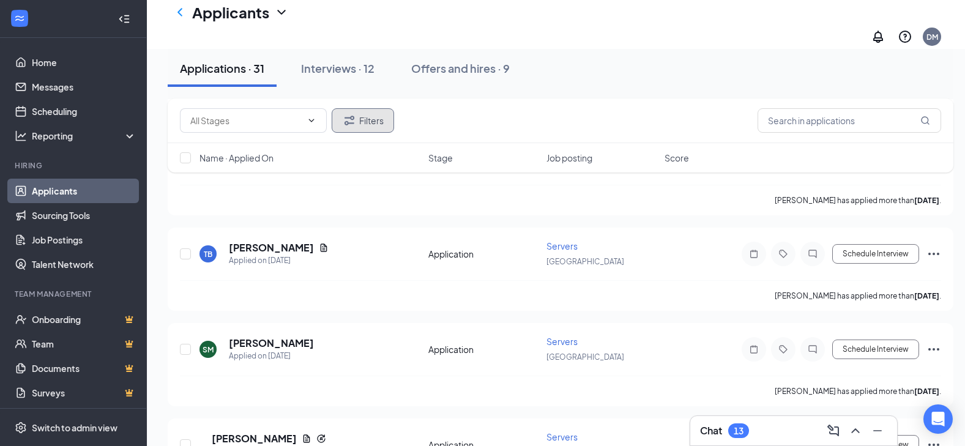
scroll to position [245, 0]
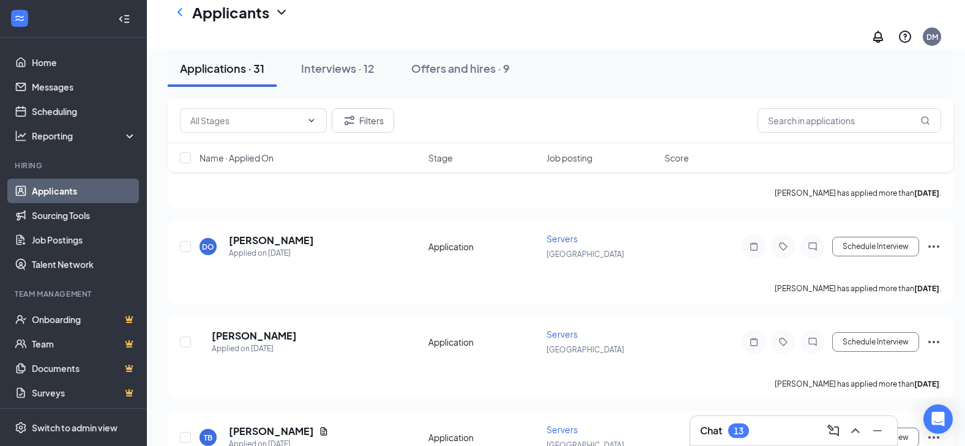
click at [567, 154] on span "Job posting" at bounding box center [569, 158] width 46 height 12
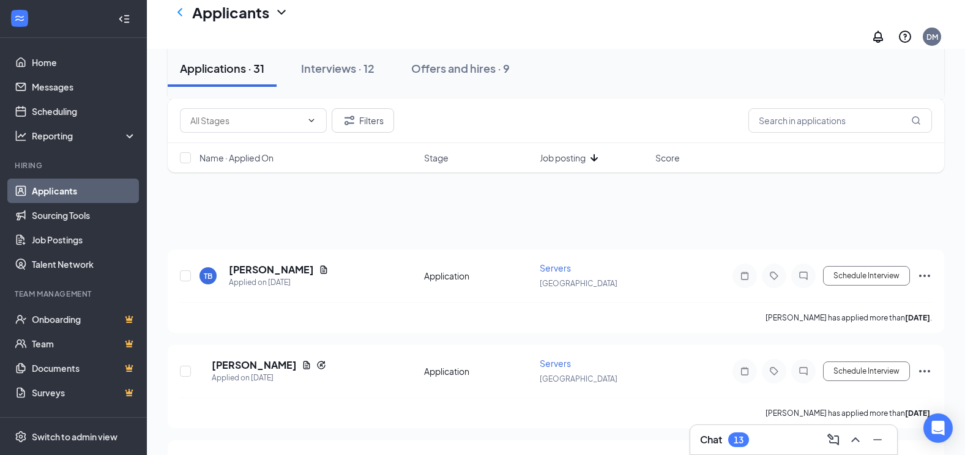
scroll to position [0, 0]
